Goal: Transaction & Acquisition: Purchase product/service

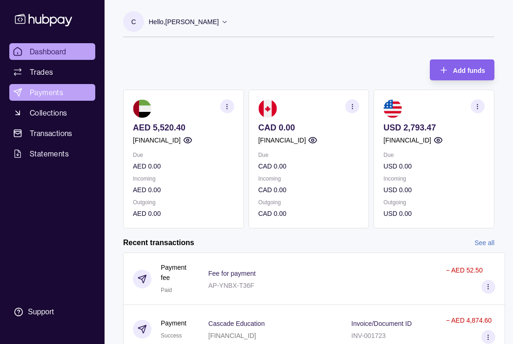
click at [67, 96] on link "Payments" at bounding box center [52, 92] width 86 height 17
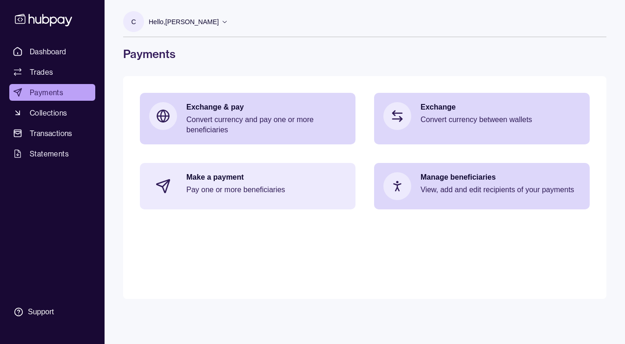
click at [265, 189] on p "Pay one or more beneficiaries" at bounding box center [266, 190] width 160 height 10
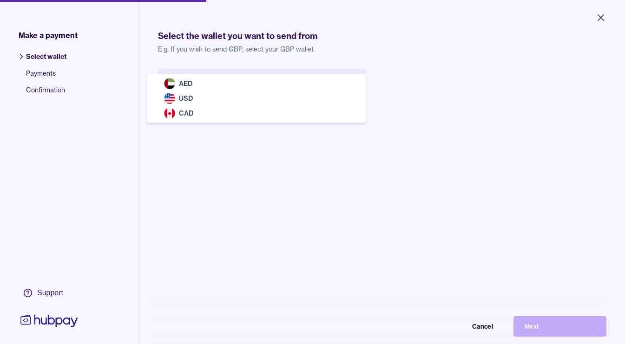
click at [342, 79] on body "Close Make a payment Select wallet Payments Confirmation Support Select the wal…" at bounding box center [312, 172] width 625 height 344
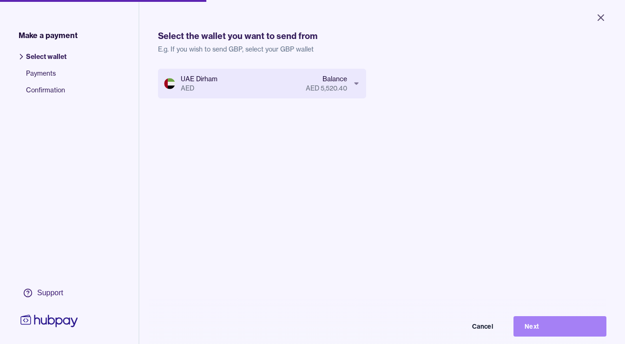
click at [513, 323] on button "Next" at bounding box center [560, 326] width 93 height 20
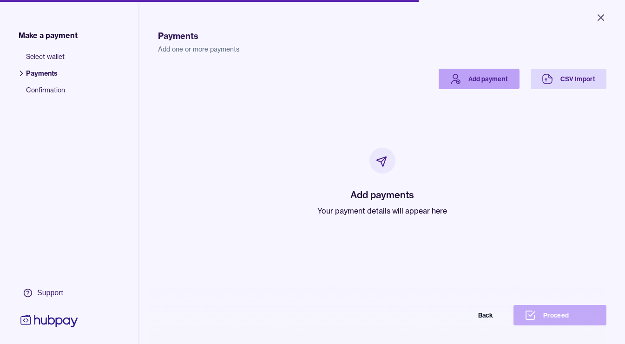
click at [468, 86] on link "Add payment" at bounding box center [479, 79] width 81 height 20
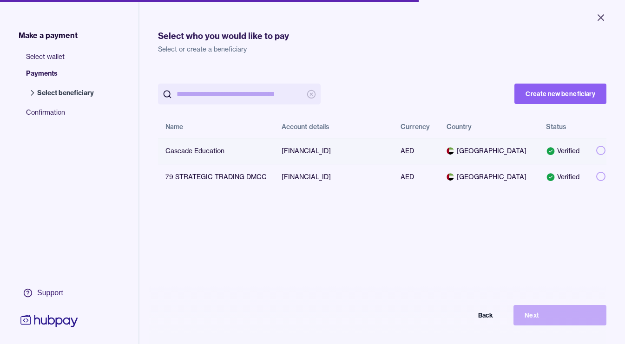
click at [513, 154] on button "button" at bounding box center [600, 150] width 9 height 9
click at [513, 316] on button "Next" at bounding box center [560, 315] width 93 height 20
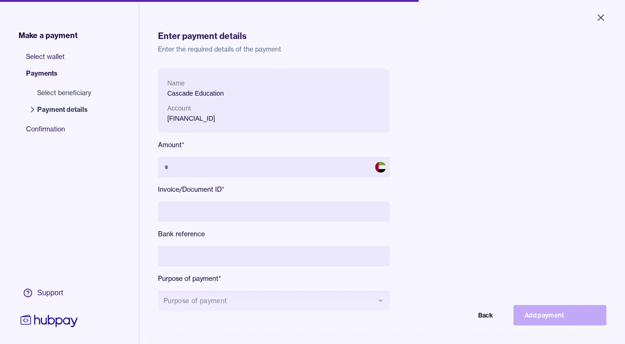
click at [33, 0] on div at bounding box center [209, 1] width 419 height 2
click at [219, 211] on input at bounding box center [274, 212] width 232 height 20
paste input "**********"
type input "**********"
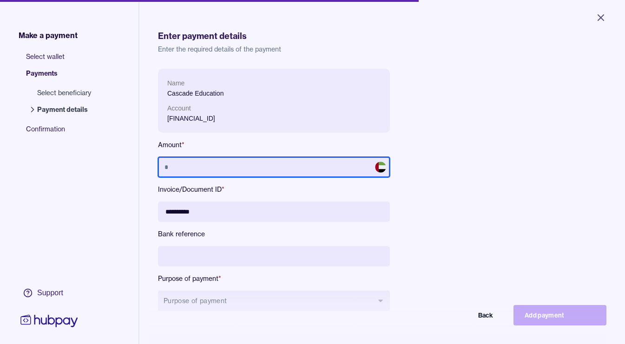
click at [188, 167] on input "text" at bounding box center [274, 167] width 232 height 20
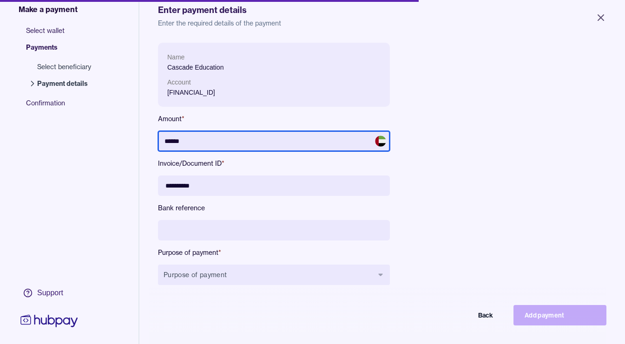
scroll to position [55, 0]
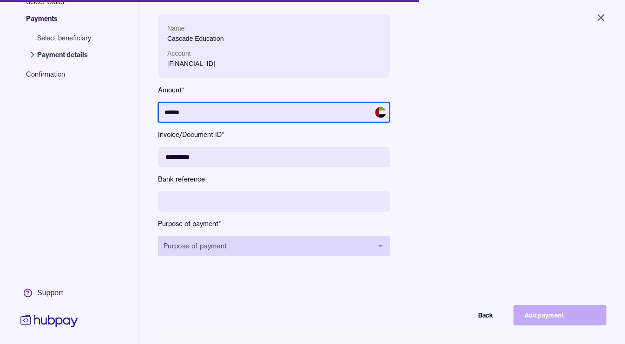
type input "******"
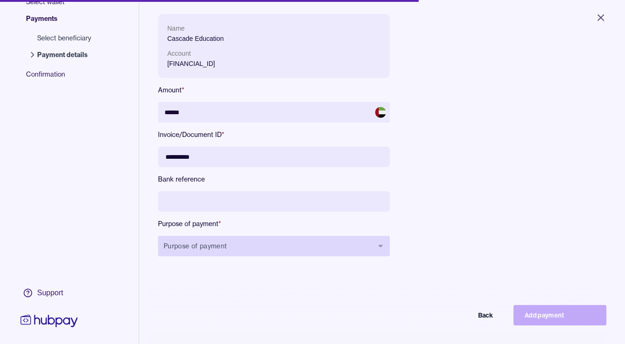
click at [384, 246] on icon "button" at bounding box center [380, 246] width 7 height 7
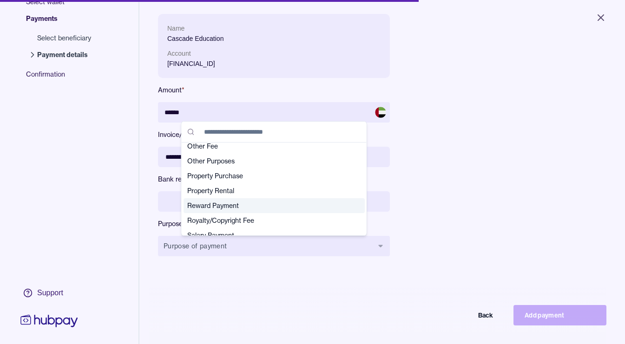
scroll to position [227, 0]
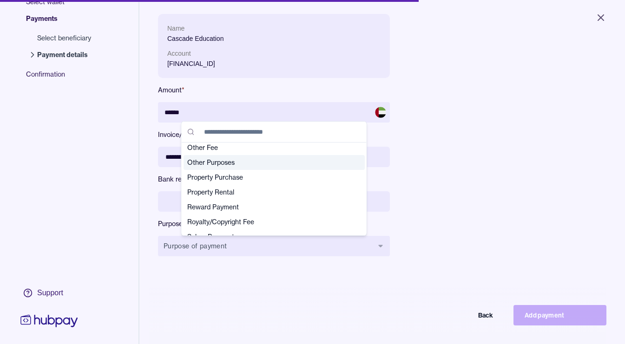
click at [316, 165] on span "Other Purposes" at bounding box center [268, 162] width 163 height 9
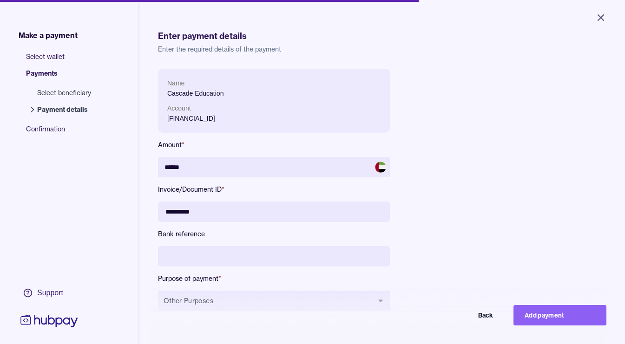
scroll to position [0, 0]
click at [513, 321] on button "Add payment" at bounding box center [560, 315] width 93 height 20
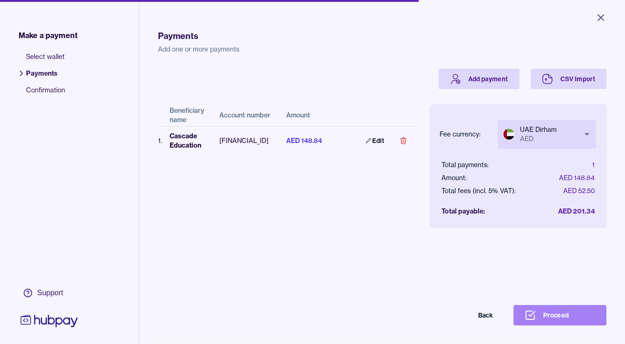
click at [513, 319] on button "Proceed" at bounding box center [560, 315] width 93 height 20
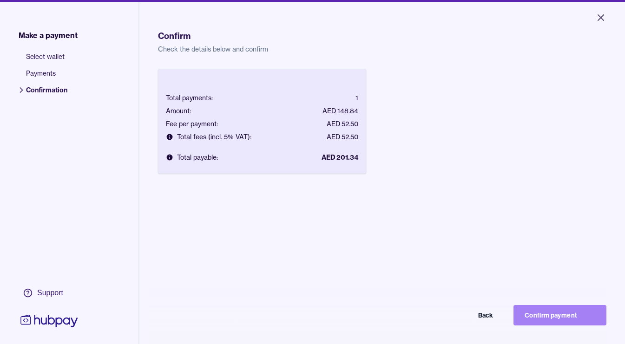
click at [513, 313] on button "Confirm payment" at bounding box center [560, 315] width 93 height 20
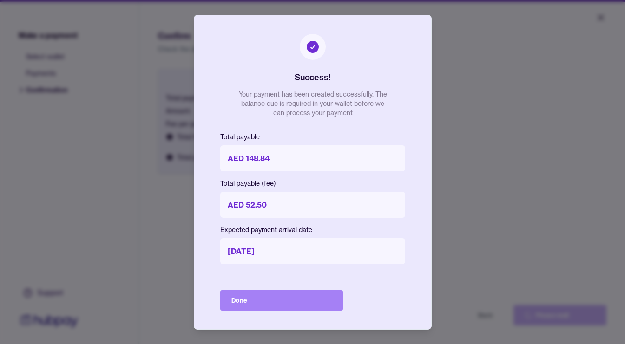
click at [287, 305] on button "Done" at bounding box center [281, 300] width 123 height 20
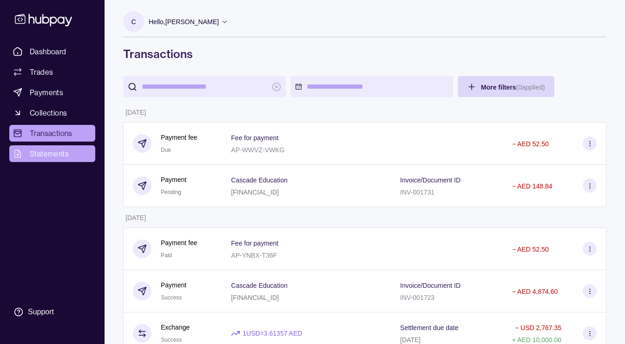
click at [42, 161] on link "Statements" at bounding box center [52, 153] width 86 height 17
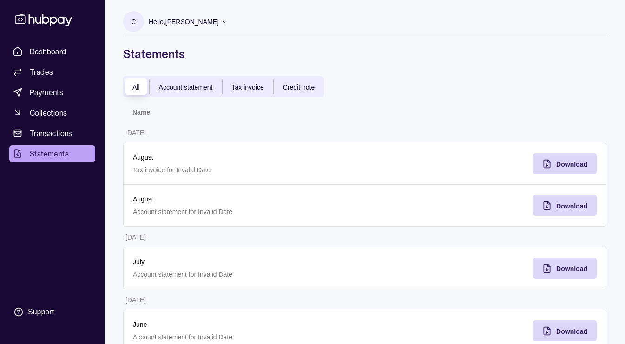
click at [196, 92] on div "Account statement" at bounding box center [186, 86] width 72 height 11
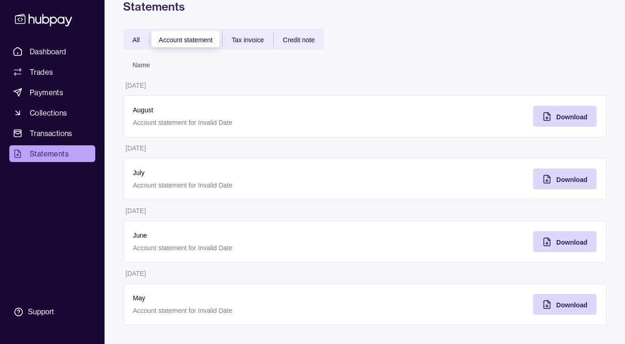
scroll to position [47, 0]
click at [513, 124] on div "Download" at bounding box center [557, 116] width 59 height 21
click at [513, 185] on div "Download" at bounding box center [557, 179] width 59 height 21
click at [513, 243] on span "Download" at bounding box center [571, 242] width 31 height 7
click at [513, 302] on span "Download" at bounding box center [571, 305] width 31 height 7
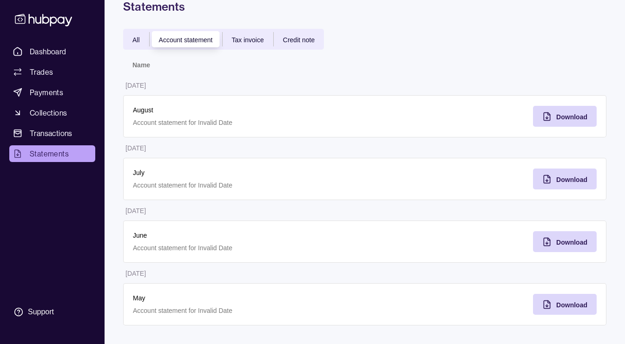
click at [237, 44] on div "Tax invoice" at bounding box center [248, 39] width 51 height 11
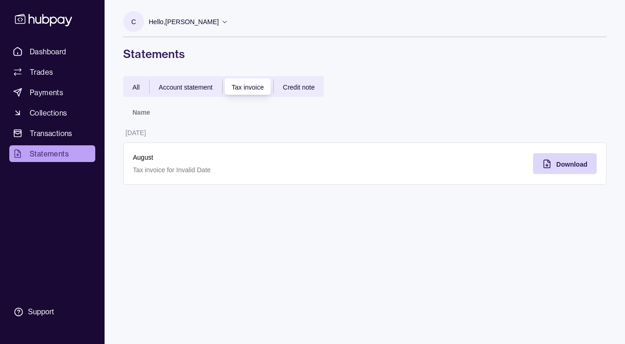
click at [314, 92] on div "Credit note" at bounding box center [299, 86] width 50 height 11
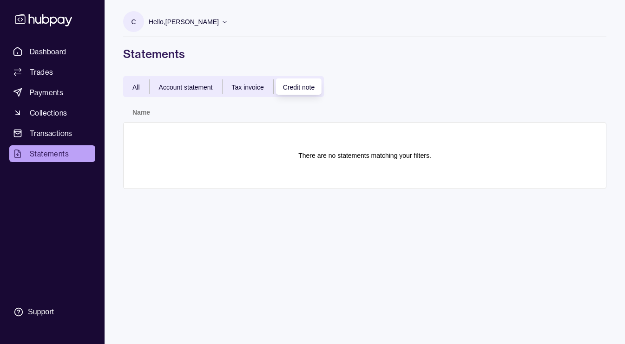
click at [257, 88] on span "Tax invoice" at bounding box center [248, 87] width 32 height 7
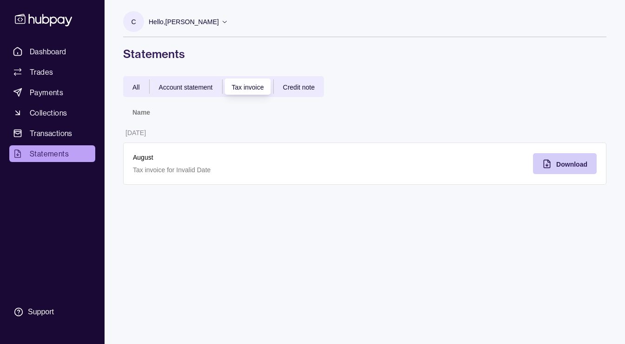
click at [513, 163] on span "Download" at bounding box center [571, 164] width 31 height 7
click at [205, 24] on p "Hello, [PERSON_NAME]" at bounding box center [184, 22] width 70 height 10
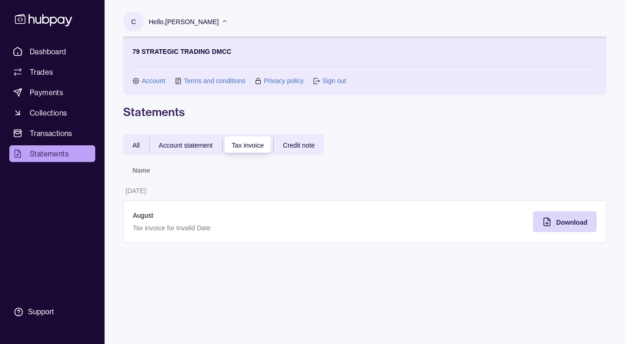
click at [332, 82] on link "Sign out" at bounding box center [334, 81] width 24 height 10
